Goal: Transaction & Acquisition: Obtain resource

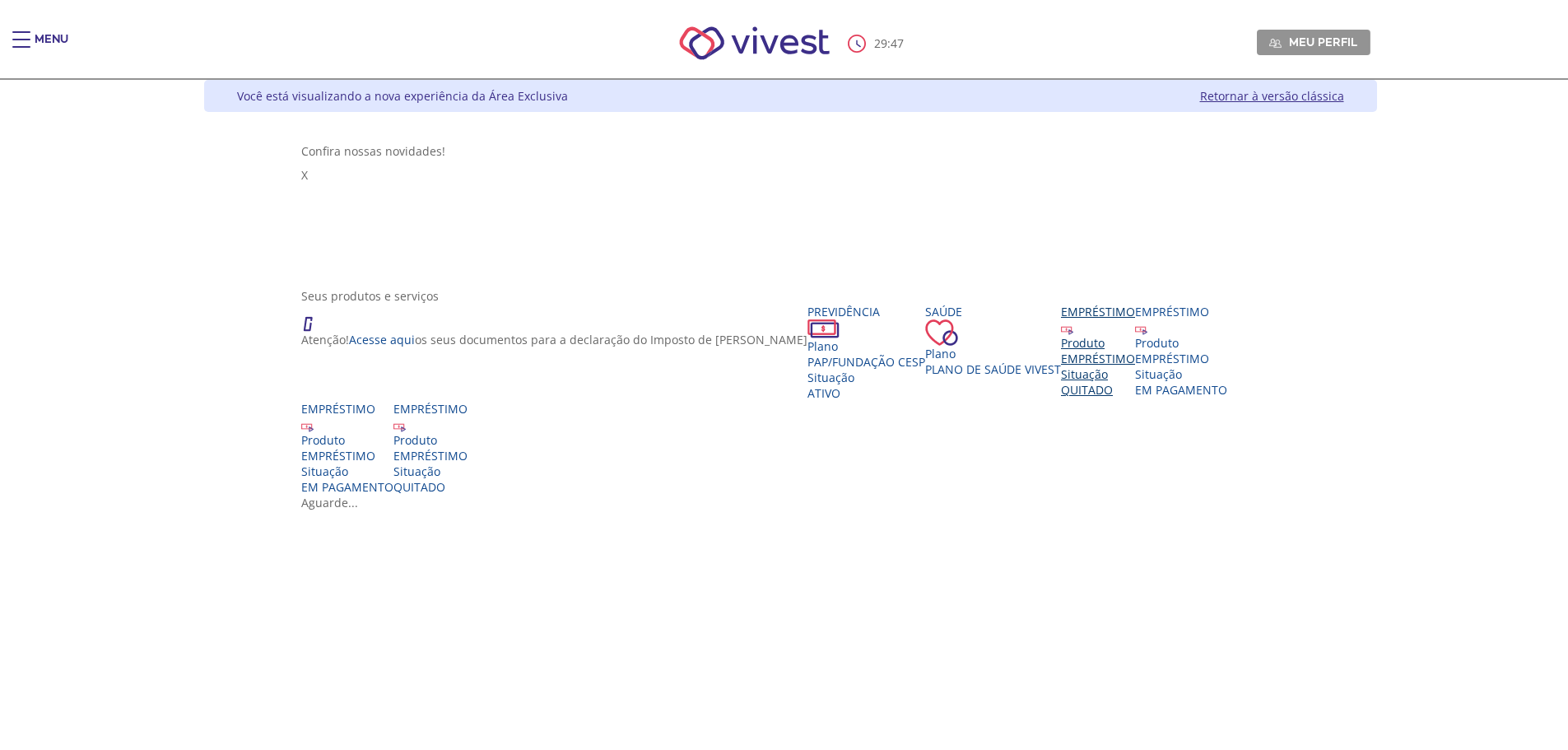
click at [1061, 359] on div "EMPRÉSTIMO" at bounding box center [1097, 358] width 74 height 16
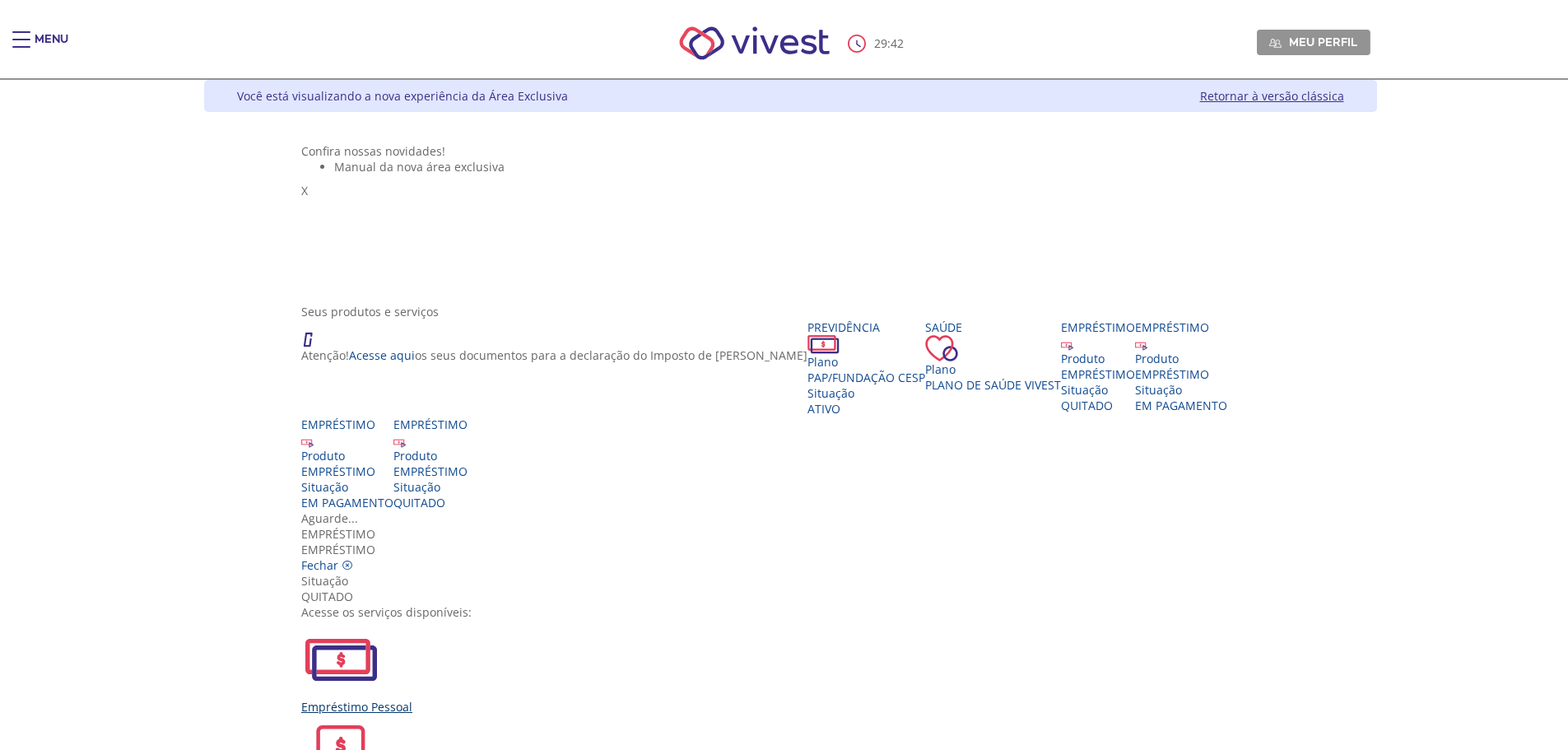
click at [381, 619] on img "Vivest" at bounding box center [341, 659] width 79 height 79
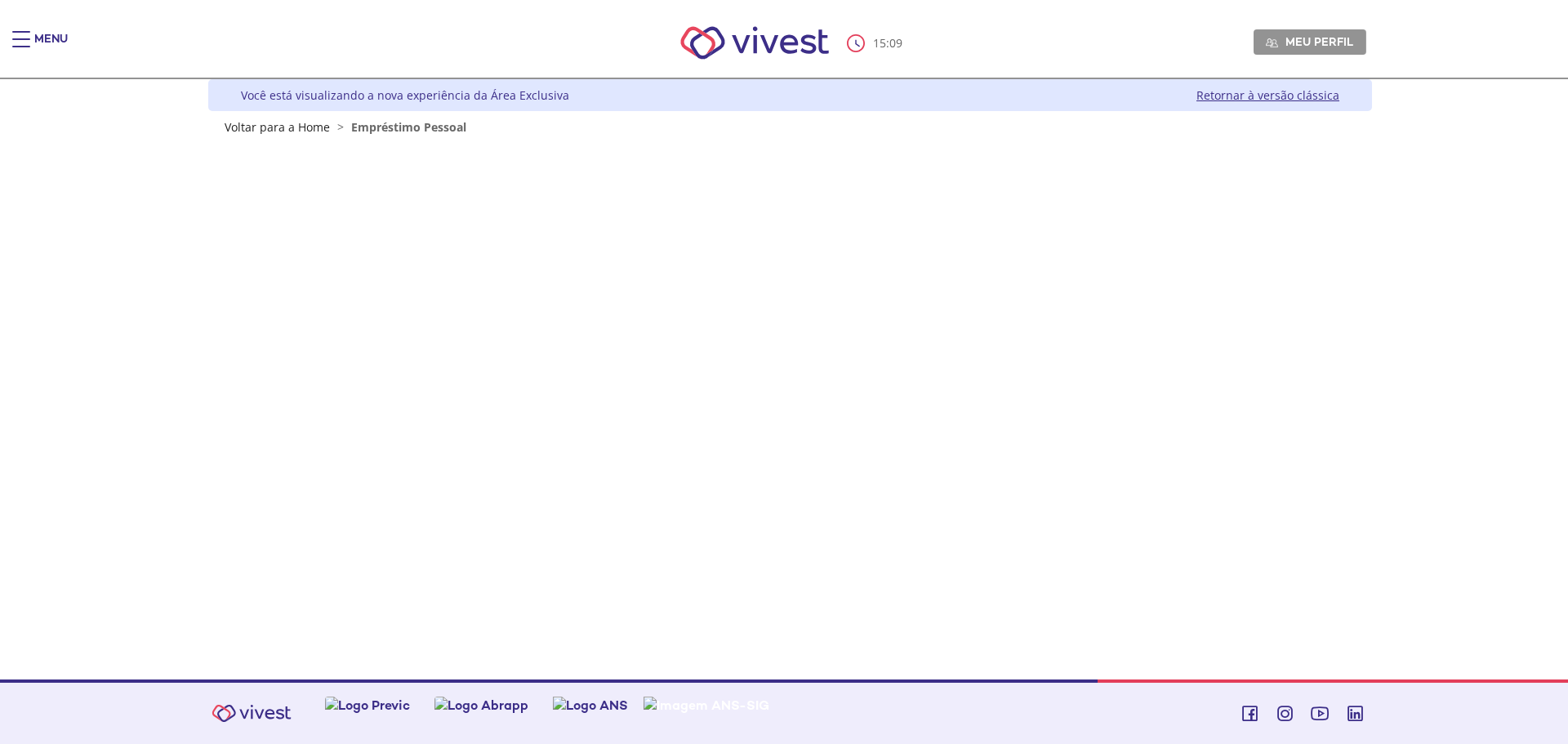
click at [112, 300] on div "Menu 15 : 09 Meu perfil Alterar Senha Sair Expiração de Sessão Sua sessão onlin…" at bounding box center [784, 372] width 1568 height 744
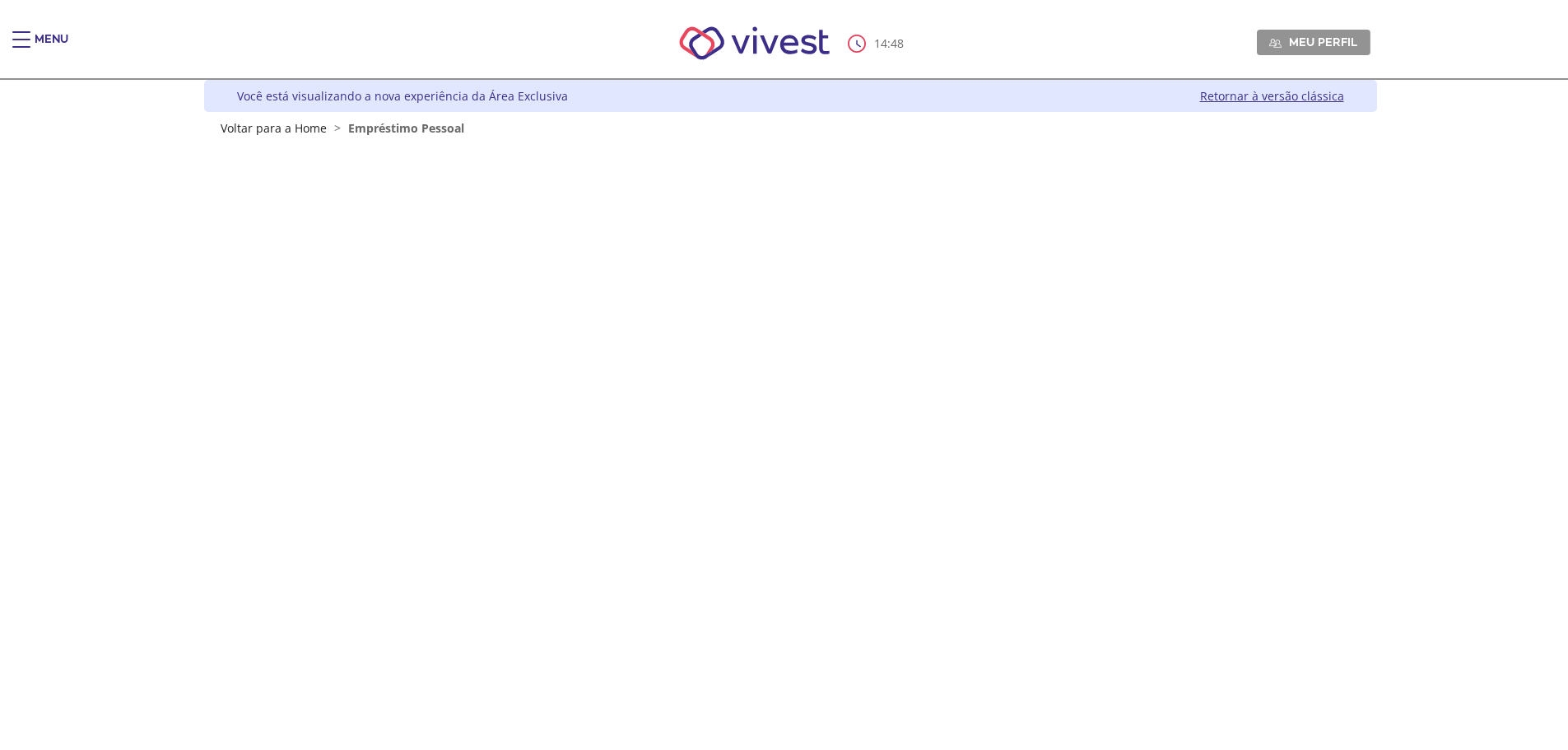
click at [27, 24] on nav "14 : 48 Meu perfil Alterar Senha Sair" at bounding box center [784, 44] width 1568 height 72
click at [27, 42] on div "Main header" at bounding box center [21, 48] width 18 height 33
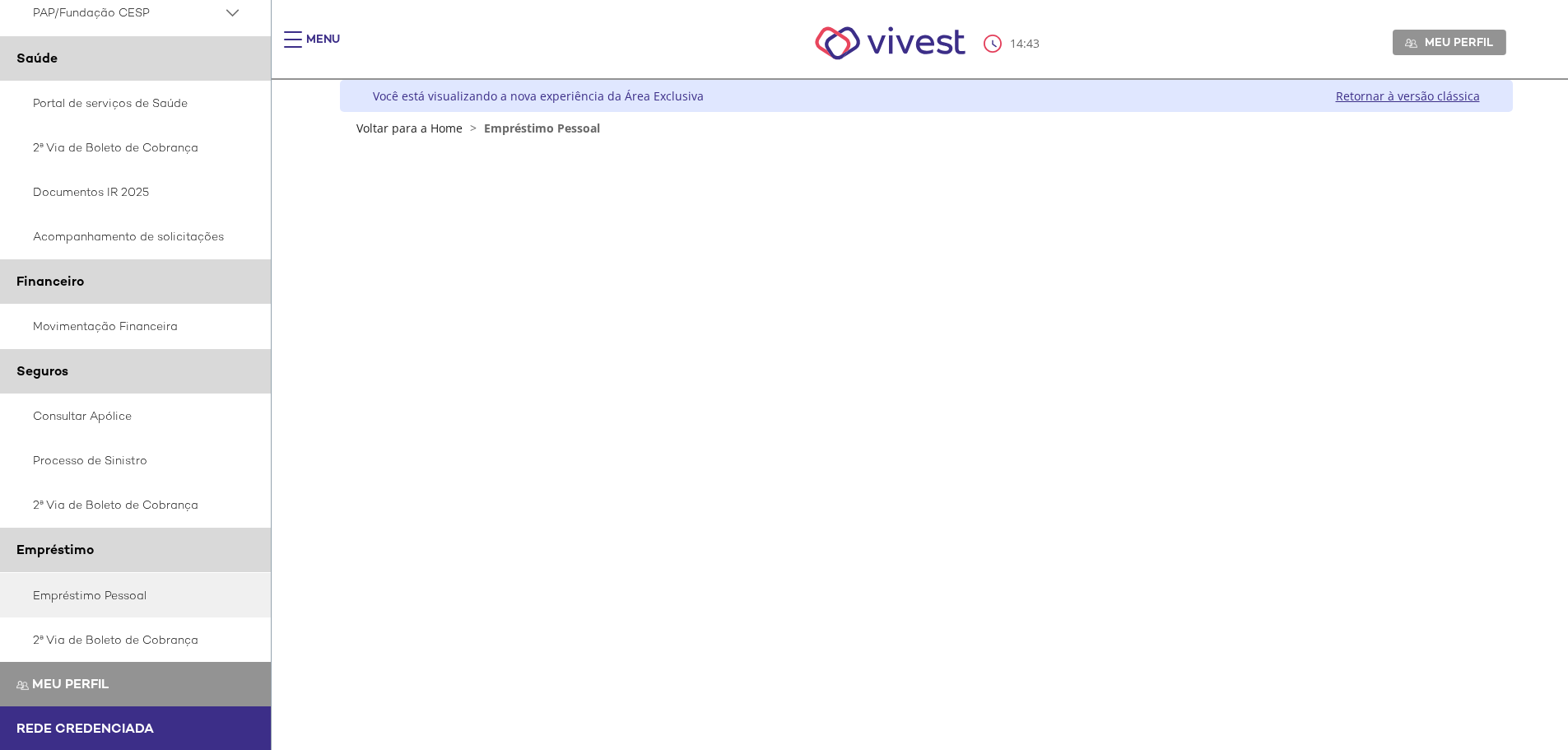
scroll to position [178, 0]
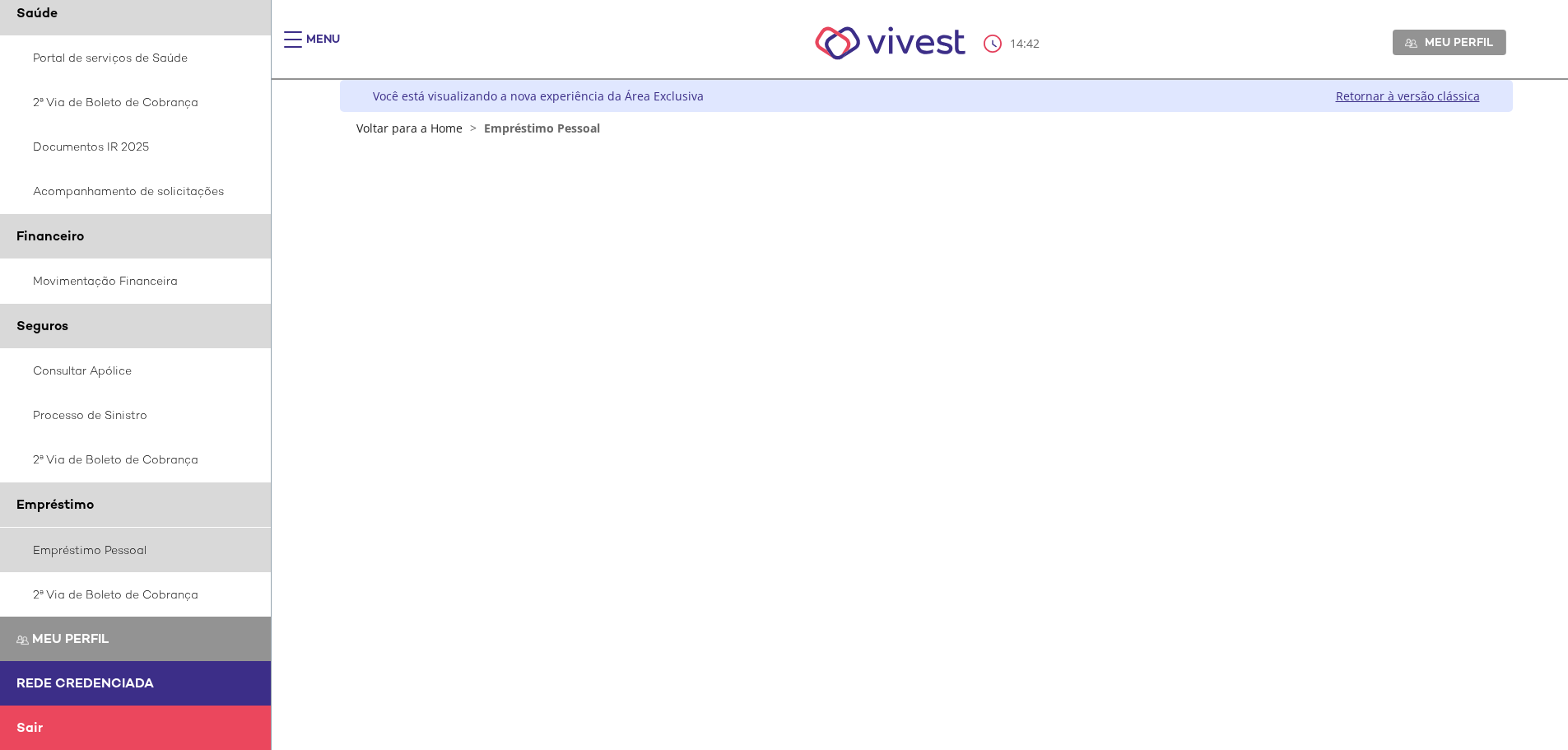
click at [83, 561] on link "Empréstimo Pessoal" at bounding box center [136, 550] width 272 height 44
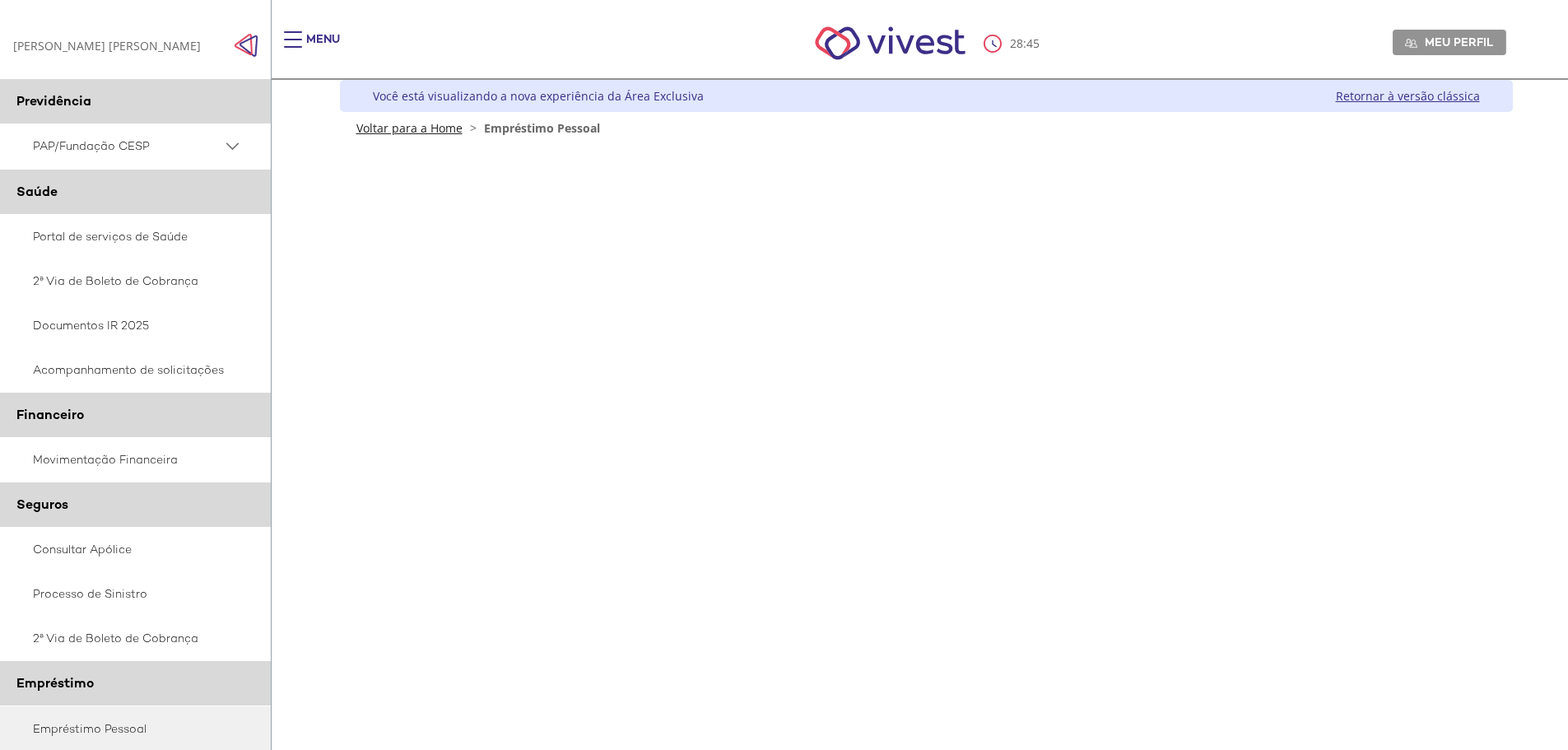
click at [424, 127] on link "Voltar para a Home" at bounding box center [410, 128] width 107 height 16
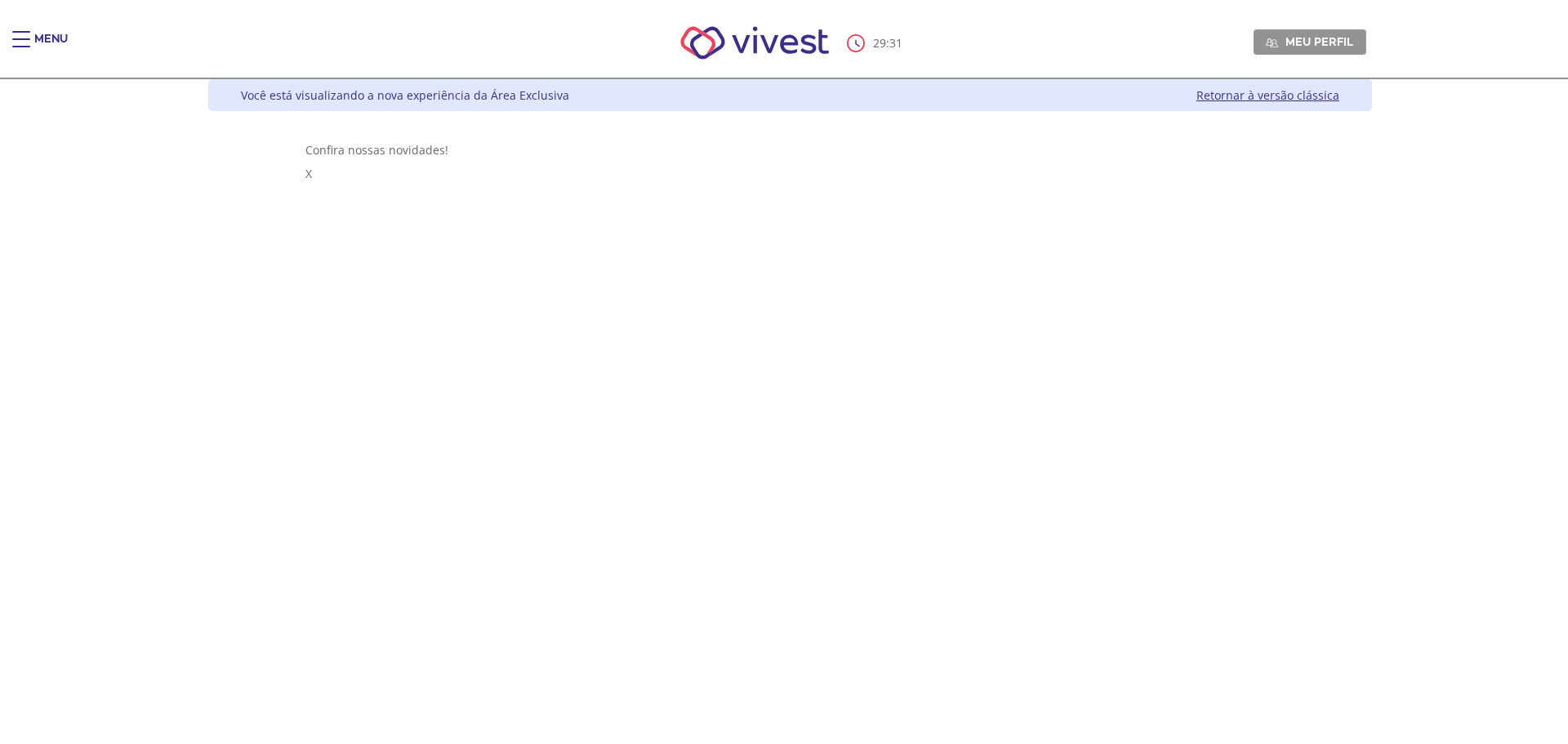
click at [1339, 94] on link "Retornar à versão clássica" at bounding box center [1267, 95] width 143 height 16
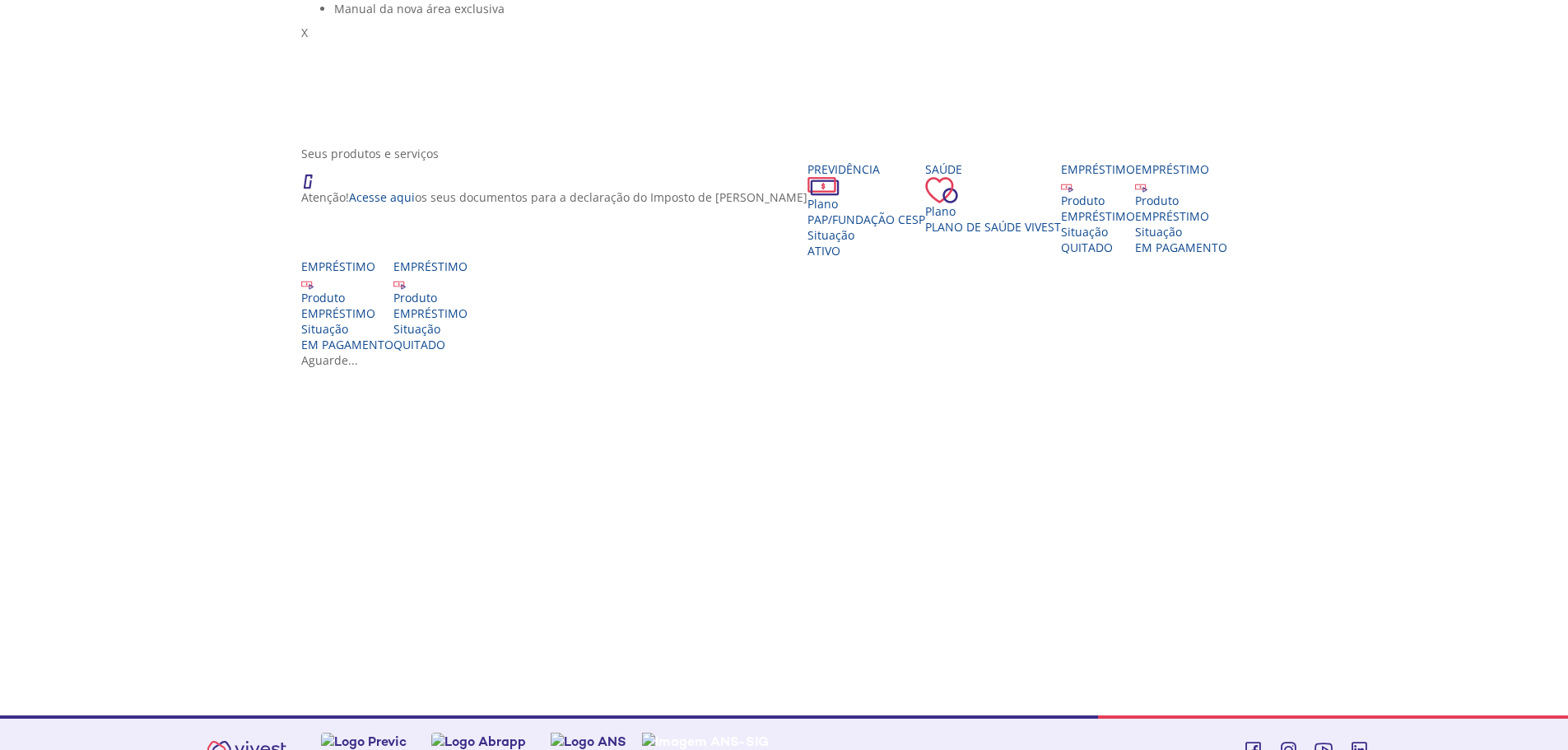
scroll to position [165, 0]
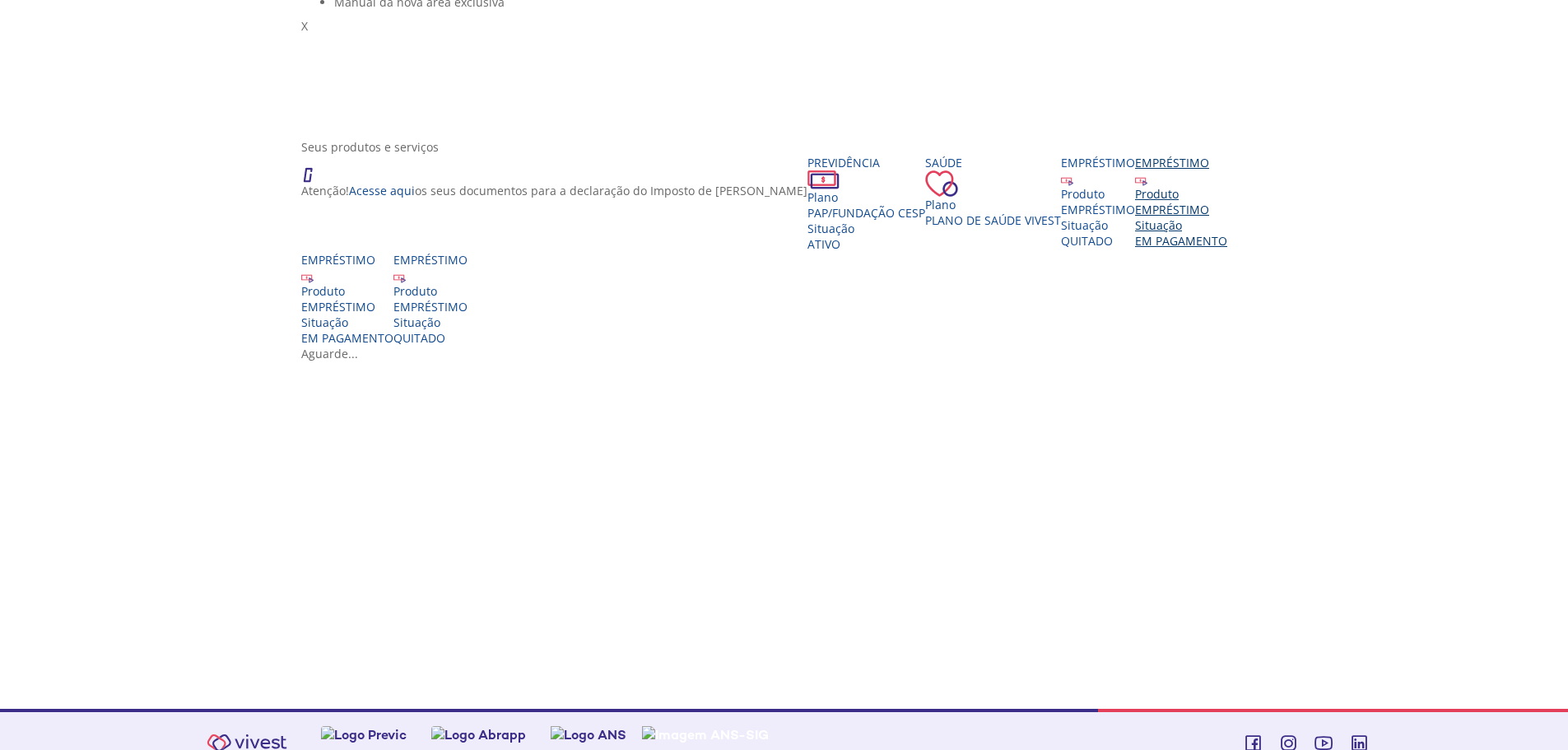
click at [1227, 248] on div "Produto EMPRÉSTIMO Situação EM PAGAMENTO" at bounding box center [1181, 217] width 92 height 62
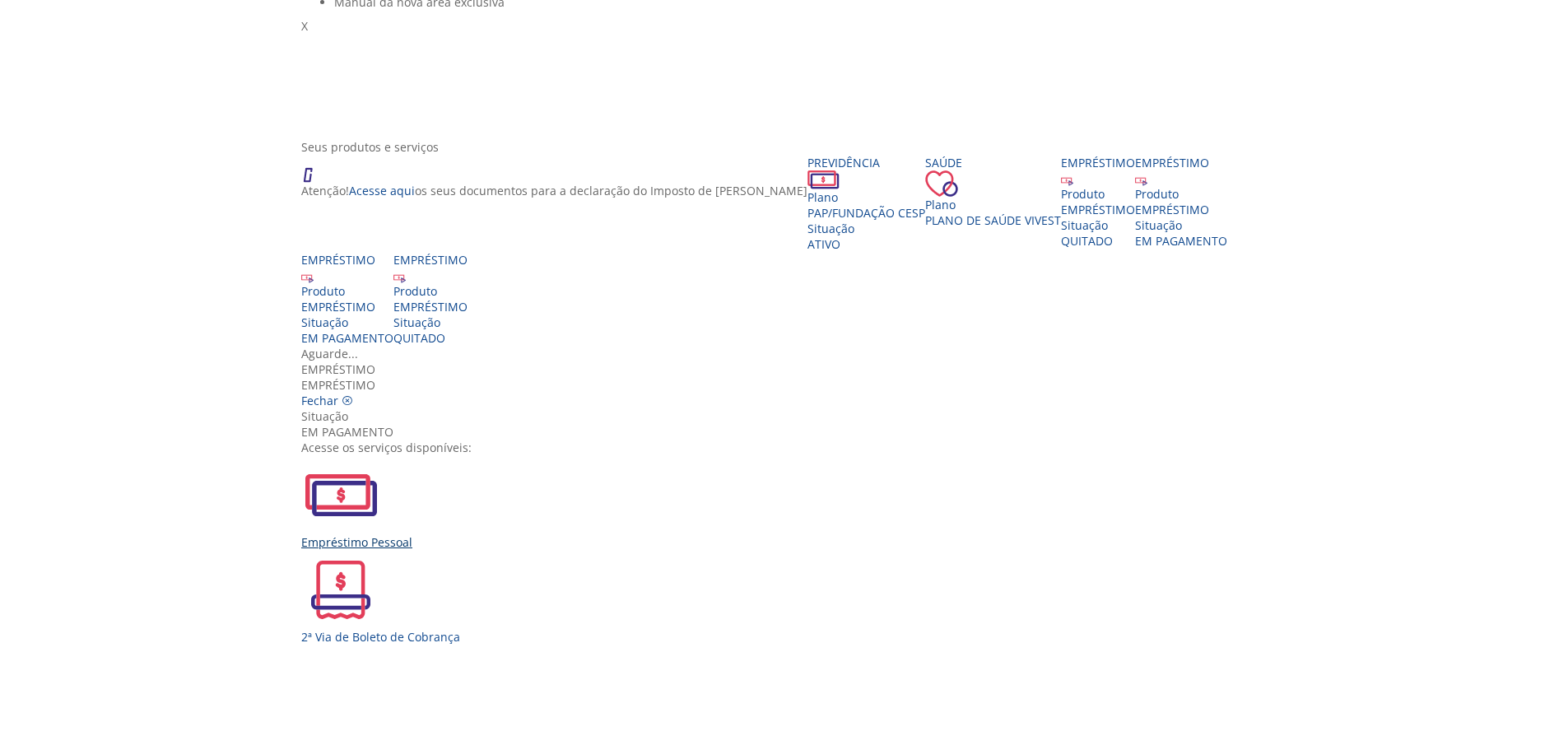
click at [550, 455] on div "Empréstimo Pessoal" at bounding box center [790, 502] width 978 height 95
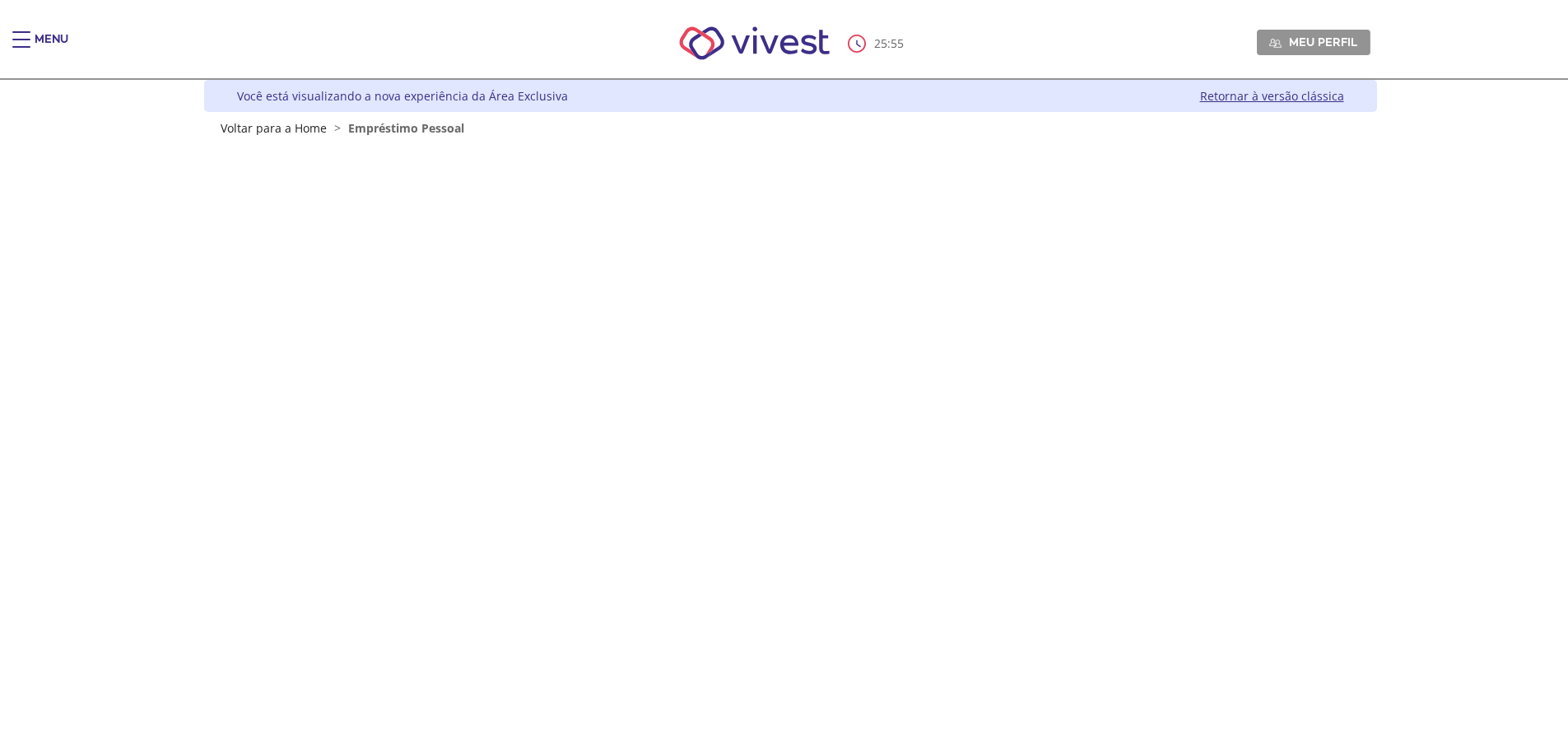
click at [1281, 99] on link "Retornar à versão clássica" at bounding box center [1272, 96] width 144 height 16
